Goal: Task Accomplishment & Management: Manage account settings

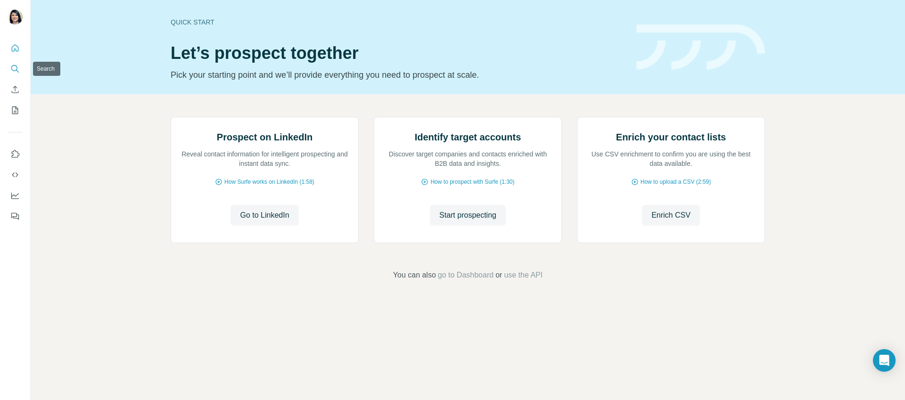
click at [15, 67] on icon "Search" at bounding box center [14, 68] width 9 height 9
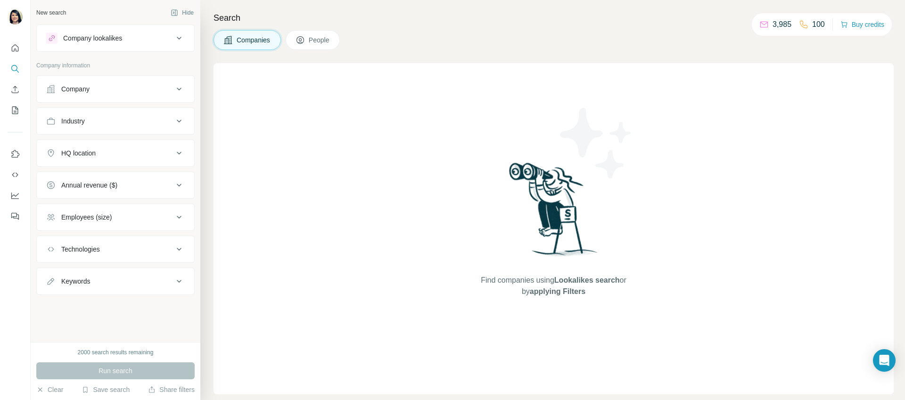
click at [318, 49] on button "People" at bounding box center [313, 40] width 55 height 20
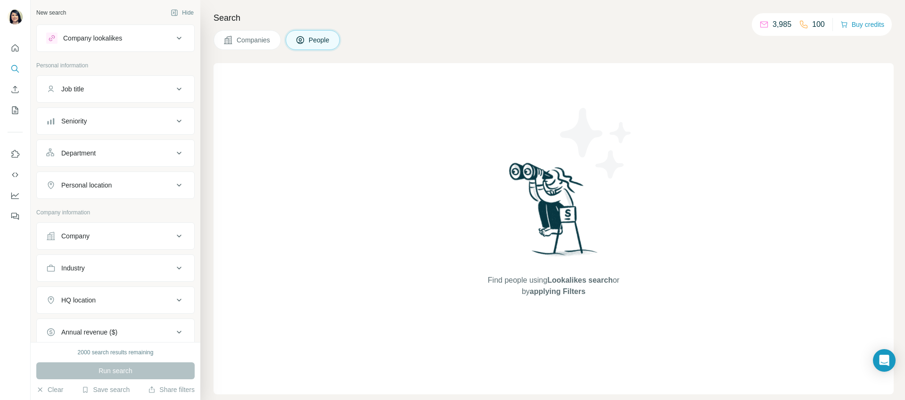
click at [110, 245] on button "Company" at bounding box center [115, 236] width 157 height 23
click at [122, 283] on input "text" at bounding box center [115, 277] width 139 height 17
paste input "**********"
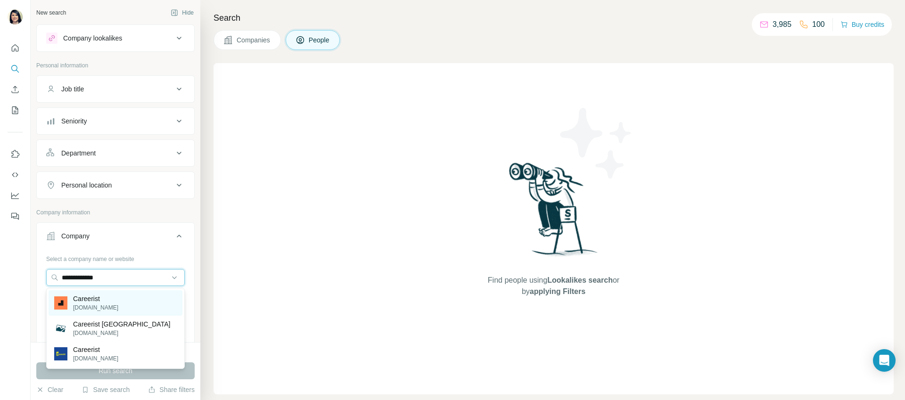
type input "**********"
click at [116, 304] on div "Careerist [DOMAIN_NAME]" at bounding box center [116, 302] width 134 height 25
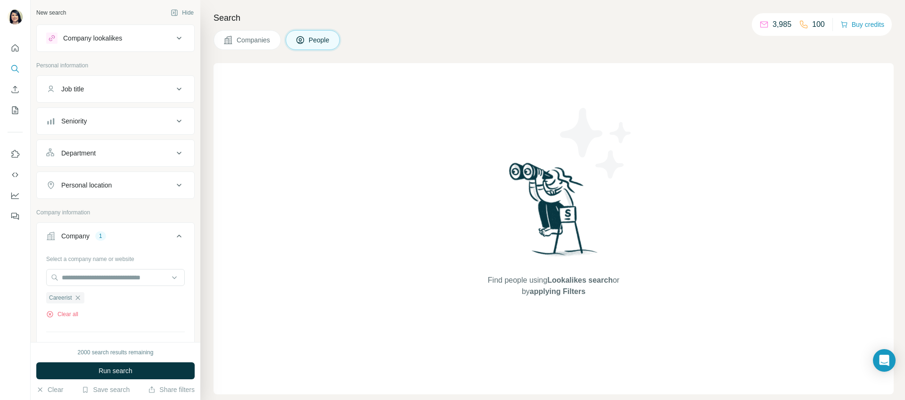
click at [105, 129] on button "Seniority" at bounding box center [115, 121] width 157 height 23
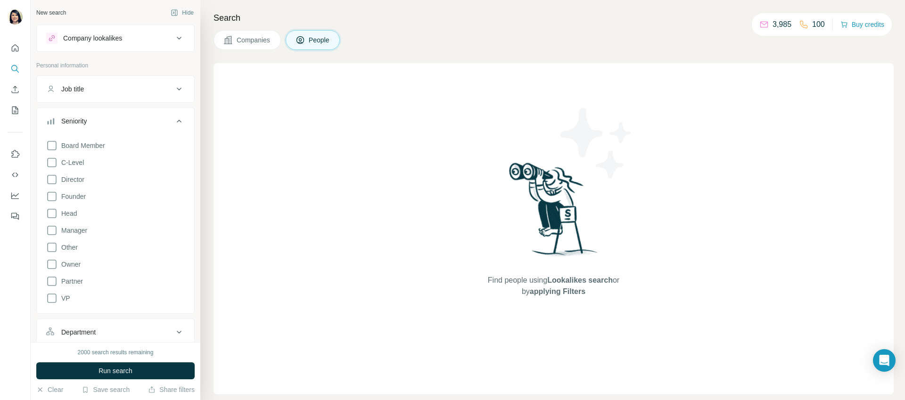
click at [85, 156] on div "Board Member C-Level Director Founder Head Manager Other Owner Partner VP" at bounding box center [115, 220] width 139 height 168
click at [83, 158] on span "C-Level" at bounding box center [70, 162] width 26 height 9
click at [163, 364] on button "Run search" at bounding box center [115, 370] width 158 height 17
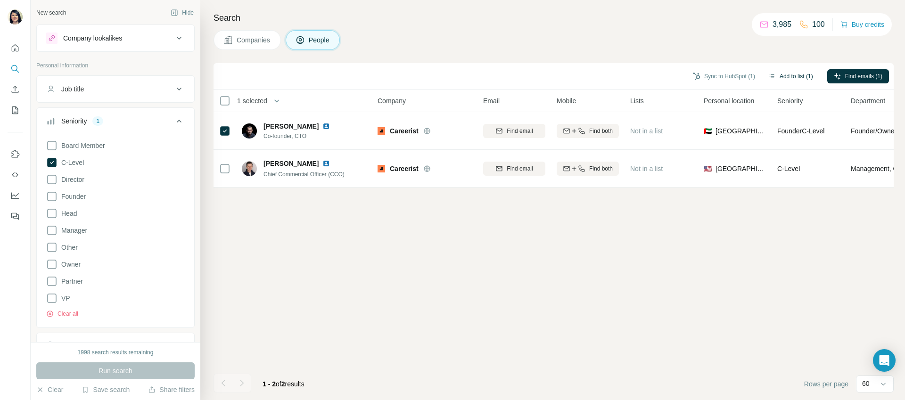
click at [800, 74] on button "Add to list (1)" at bounding box center [790, 76] width 58 height 14
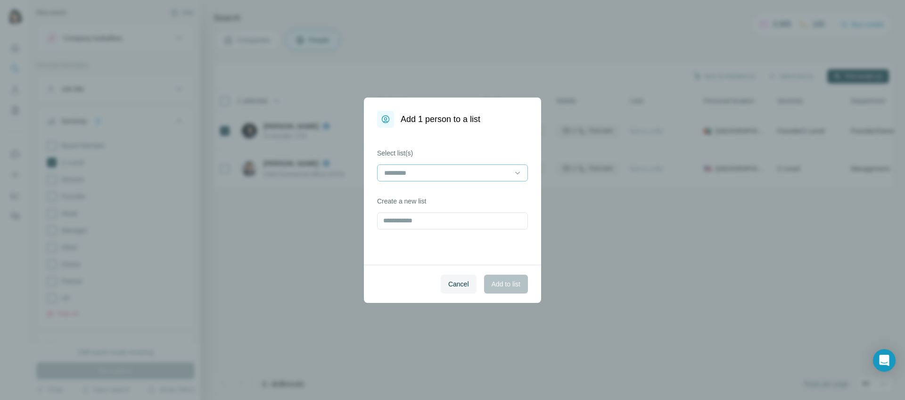
click at [419, 172] on input at bounding box center [446, 173] width 127 height 10
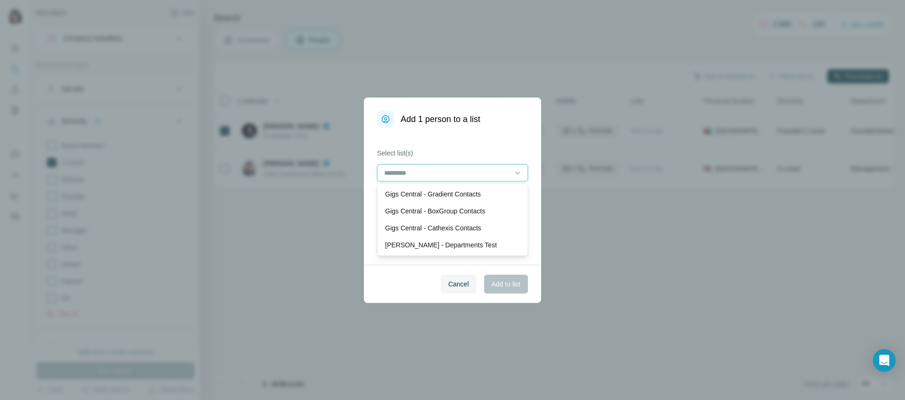
click at [419, 172] on input at bounding box center [446, 173] width 127 height 10
click at [434, 152] on label "Select list(s)" at bounding box center [452, 152] width 151 height 9
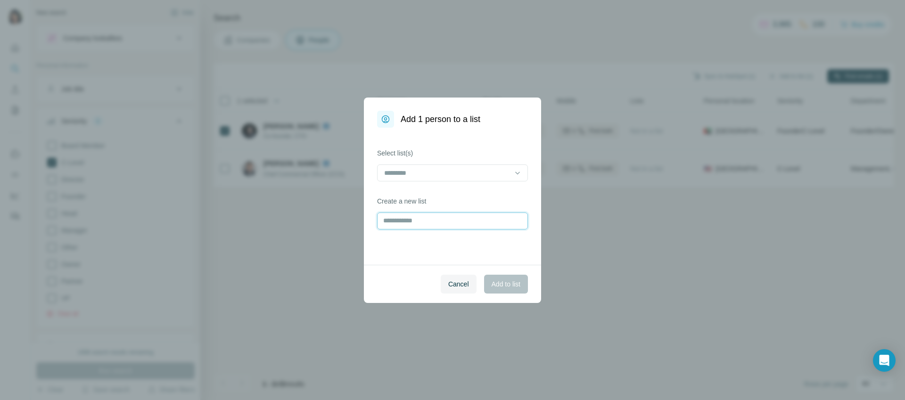
click at [415, 223] on input "text" at bounding box center [452, 220] width 151 height 17
type input "**********"
click at [500, 285] on span "Add to list" at bounding box center [505, 283] width 29 height 9
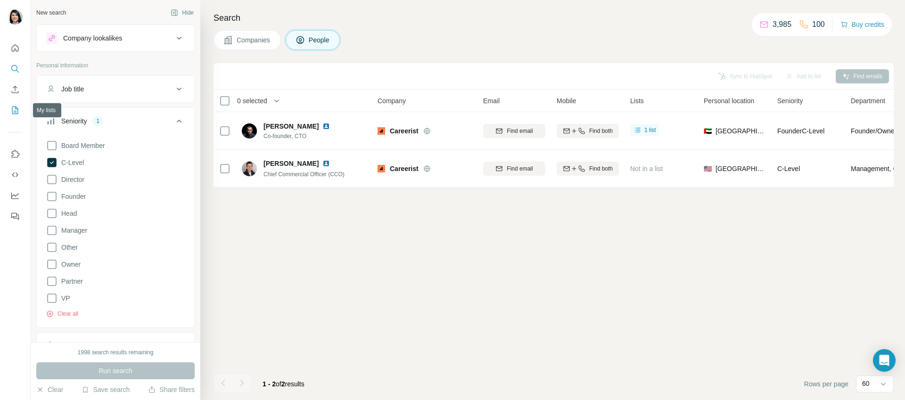
click at [15, 110] on icon "My lists" at bounding box center [14, 110] width 9 height 9
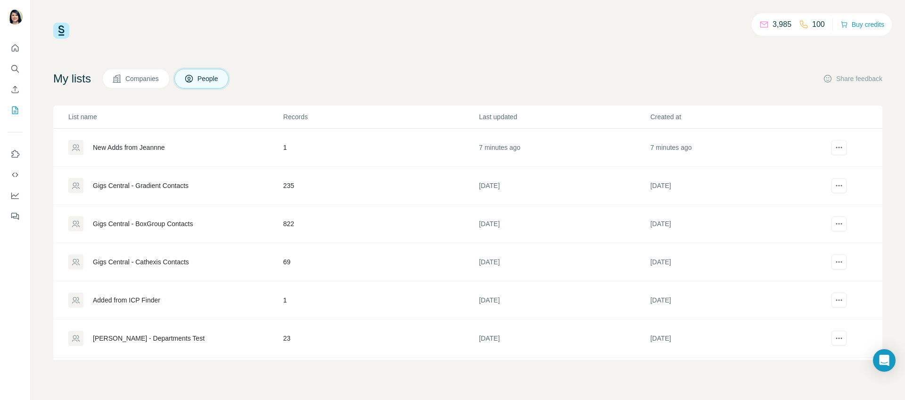
click at [165, 148] on div "New Adds from Jeannne" at bounding box center [129, 147] width 72 height 9
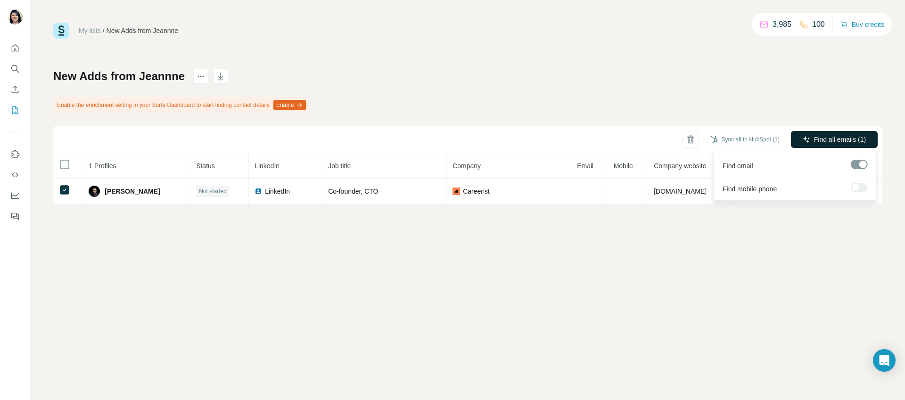
click at [814, 136] on span "Find all emails (1)" at bounding box center [840, 139] width 52 height 9
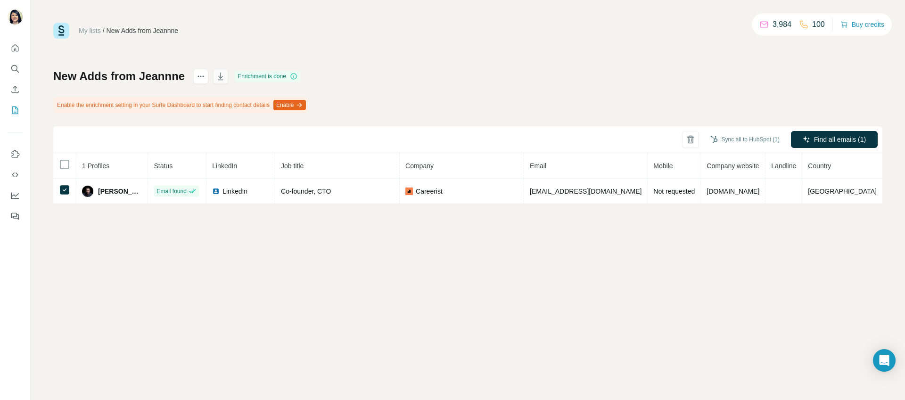
click at [218, 74] on icon "button" at bounding box center [220, 76] width 9 height 9
